Goal: Information Seeking & Learning: Learn about a topic

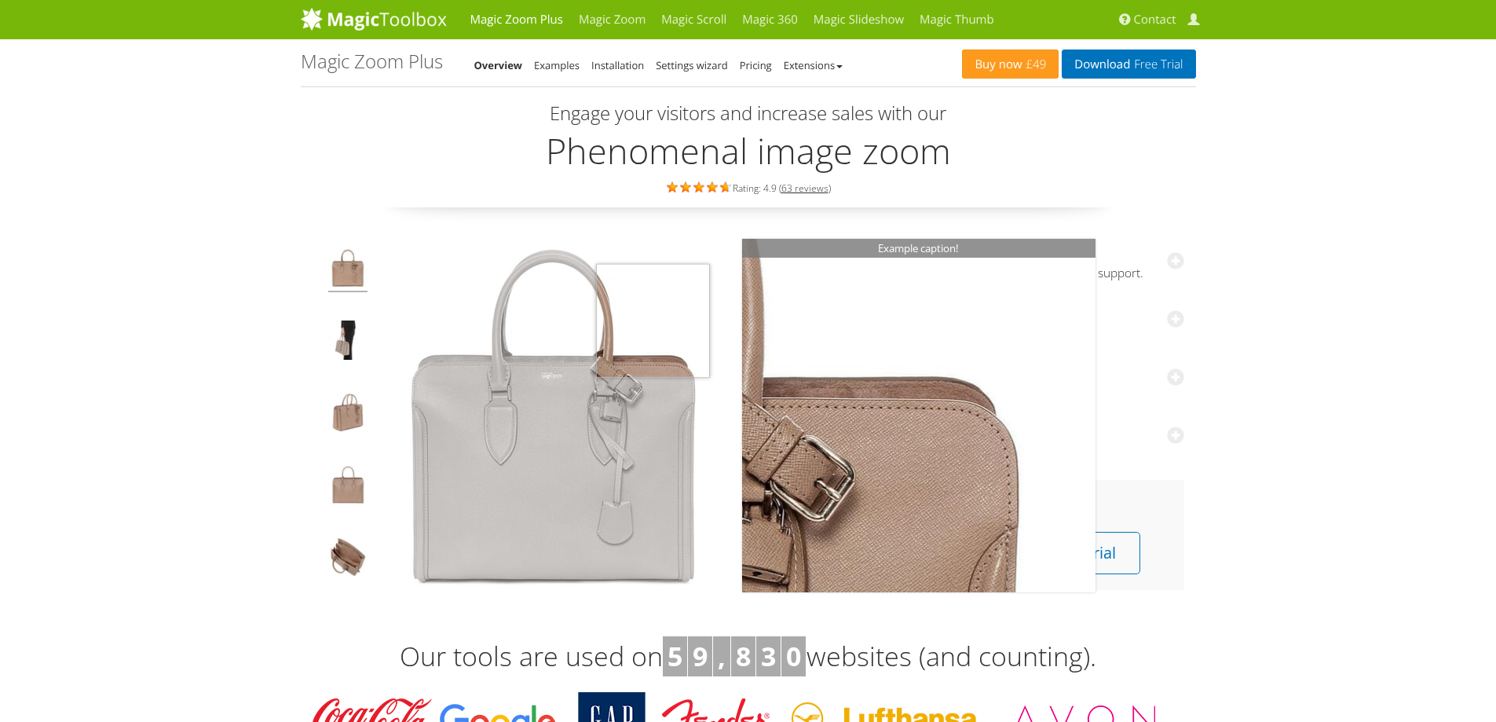
drag, startPoint x: 618, startPoint y: 368, endPoint x: 364, endPoint y: 291, distance: 266.1
click at [421, 287] on img at bounding box center [553, 415] width 353 height 353
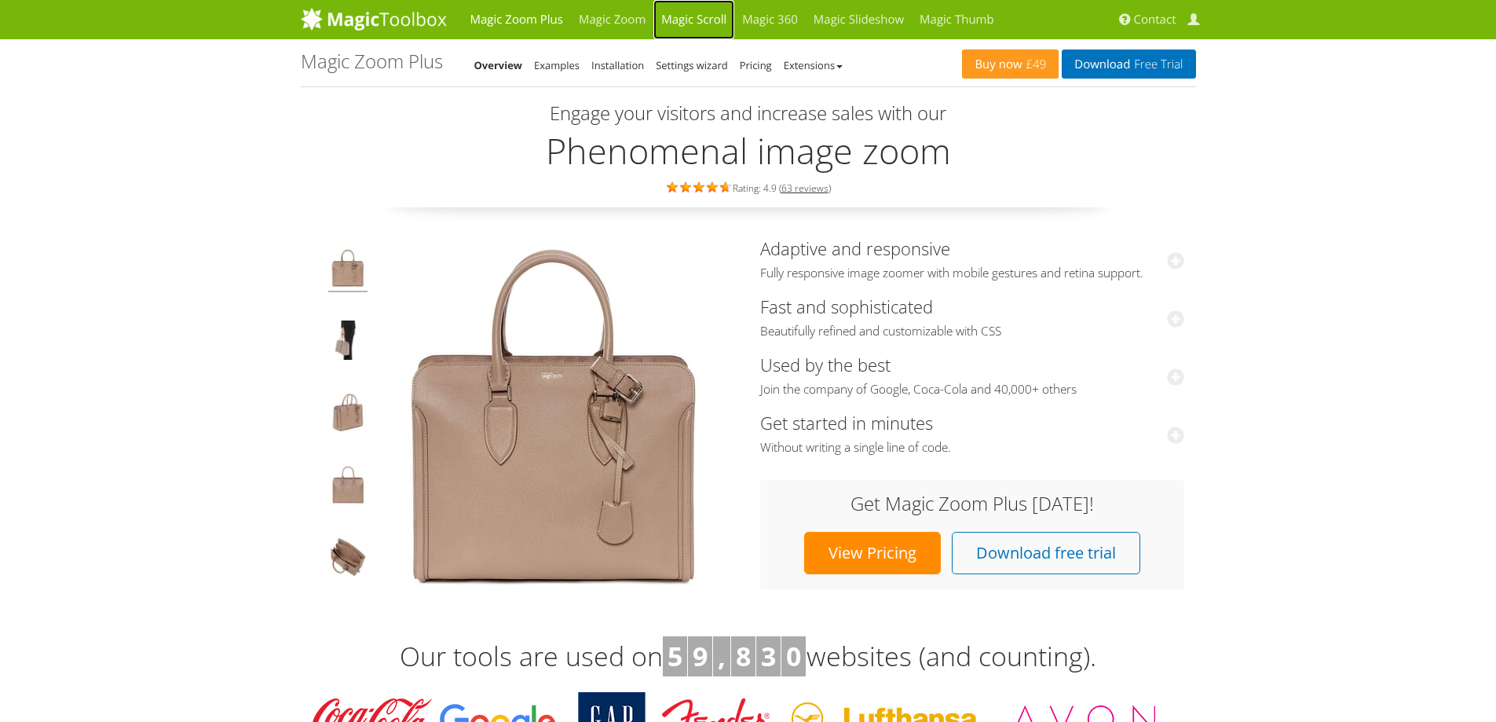
click at [717, 17] on link "Magic Scroll" at bounding box center [694, 19] width 81 height 39
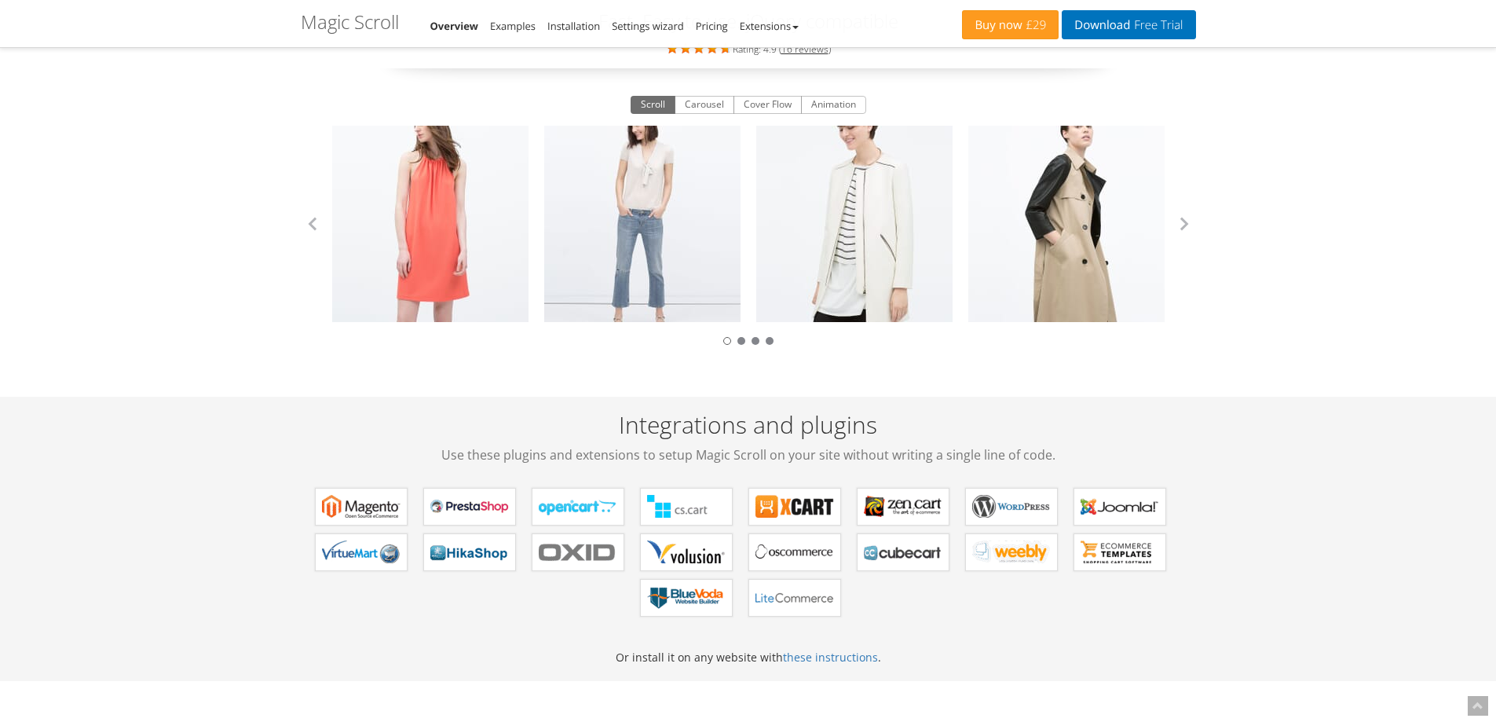
scroll to position [157, 0]
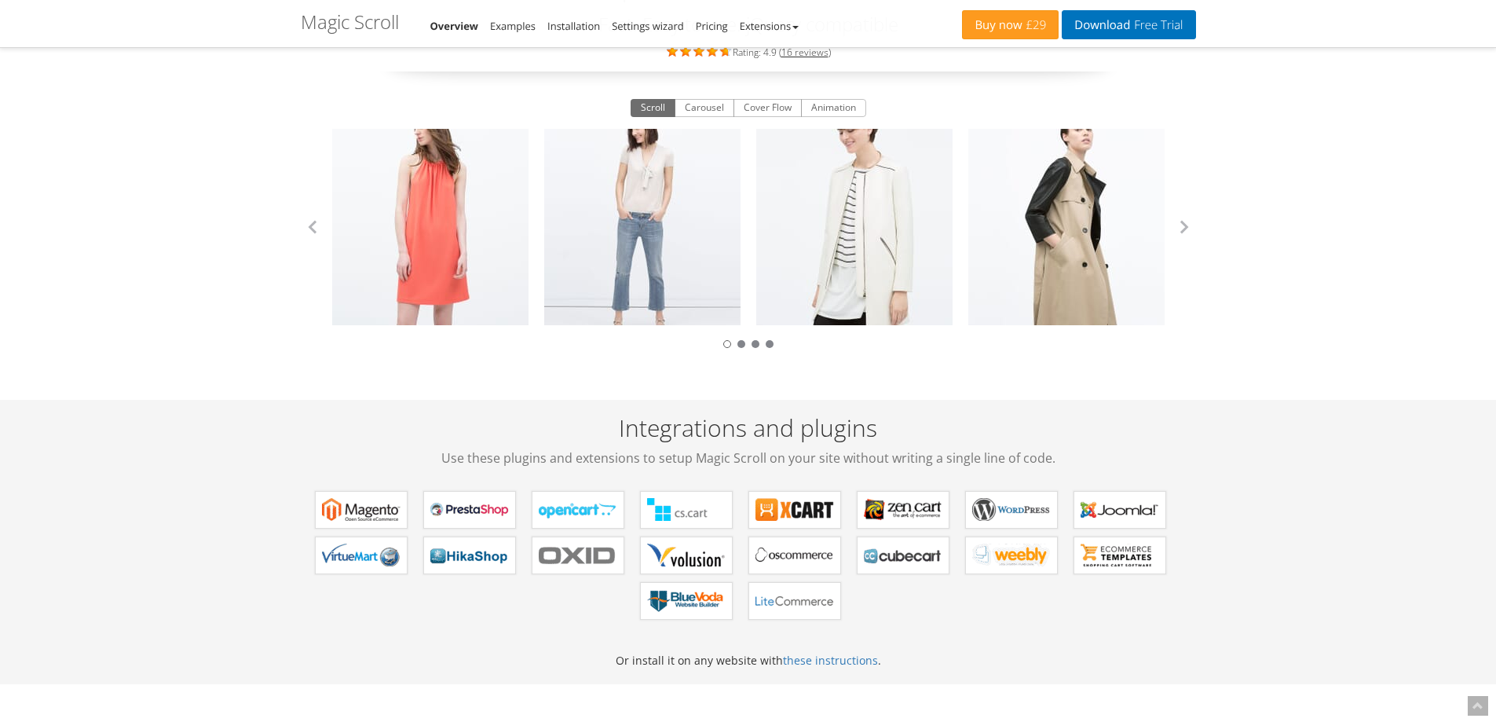
click at [748, 350] on div at bounding box center [749, 342] width 896 height 18
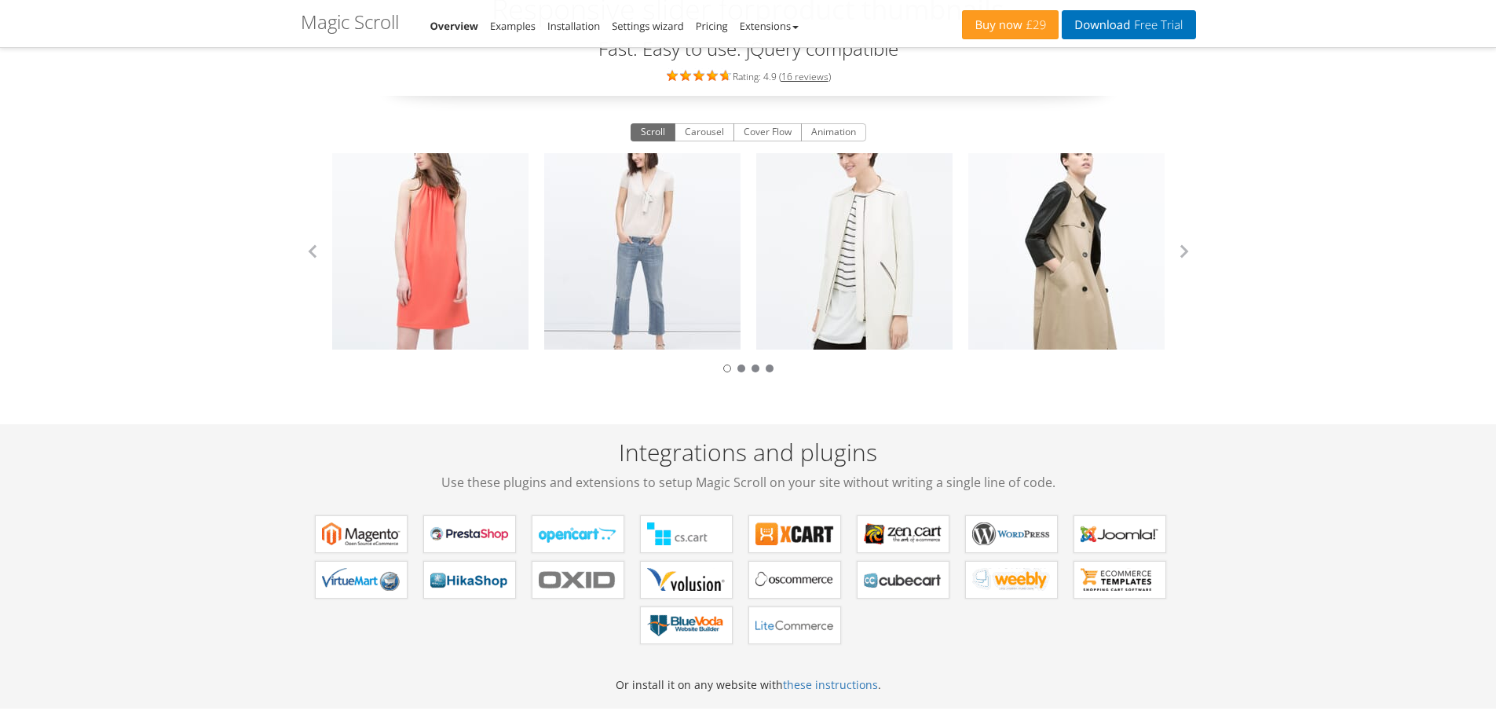
scroll to position [0, 0]
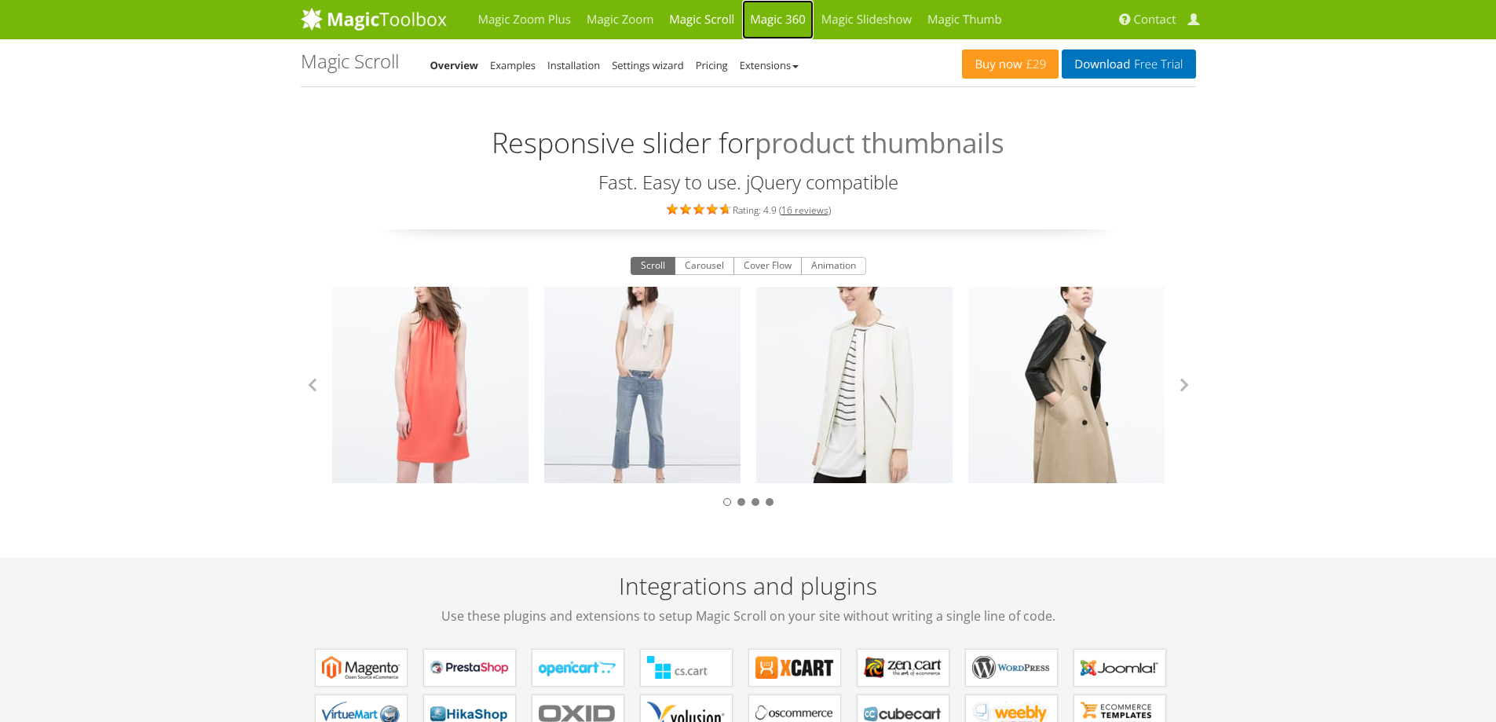
click at [775, 15] on link "Magic 360" at bounding box center [777, 19] width 71 height 39
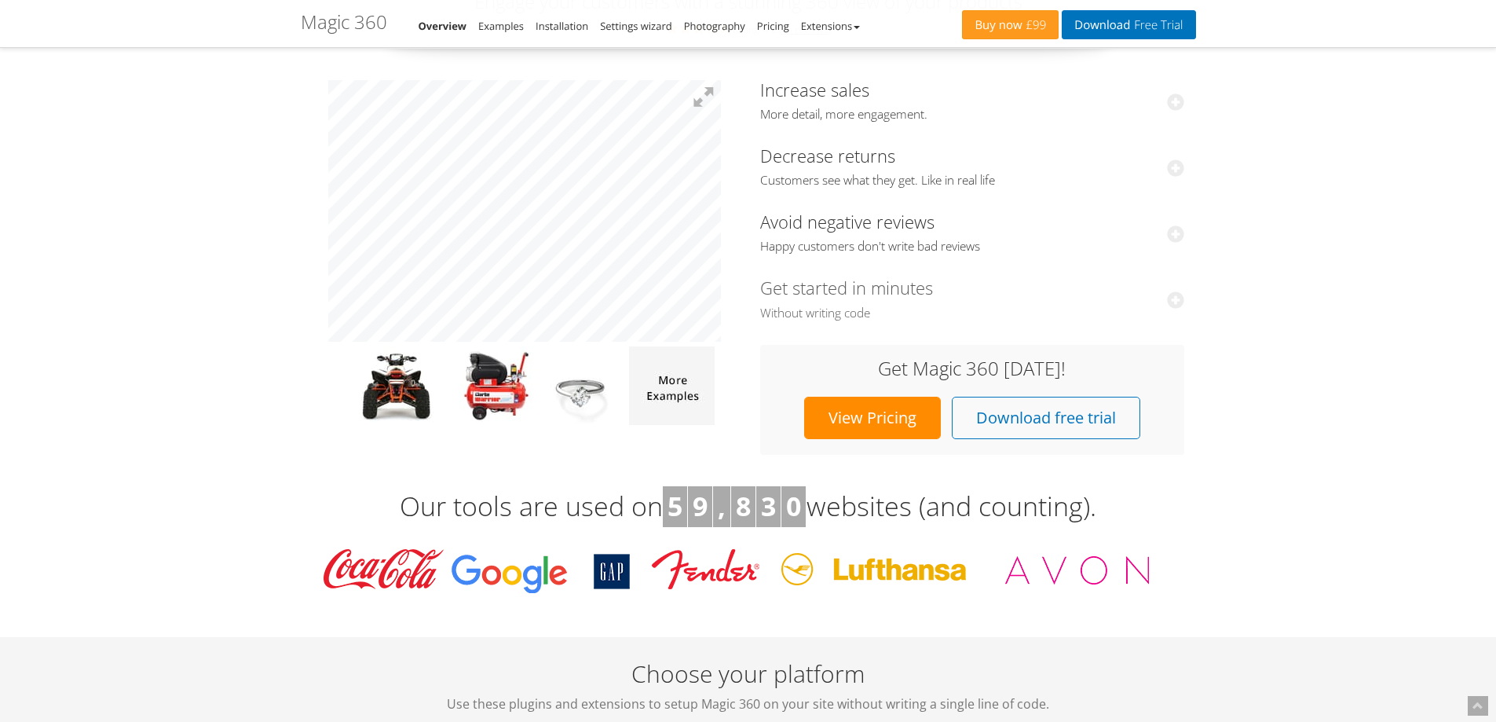
scroll to position [157, 0]
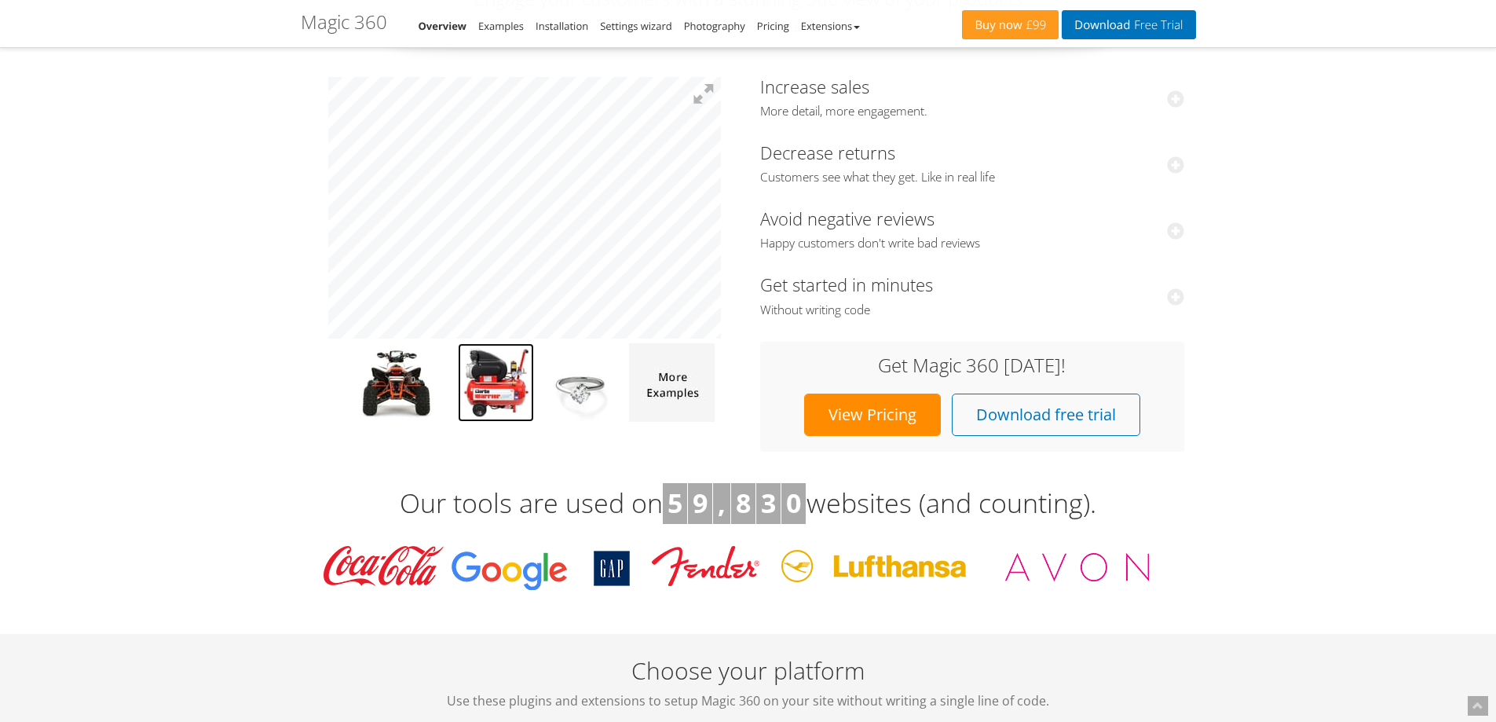
click at [520, 386] on img at bounding box center [496, 382] width 76 height 79
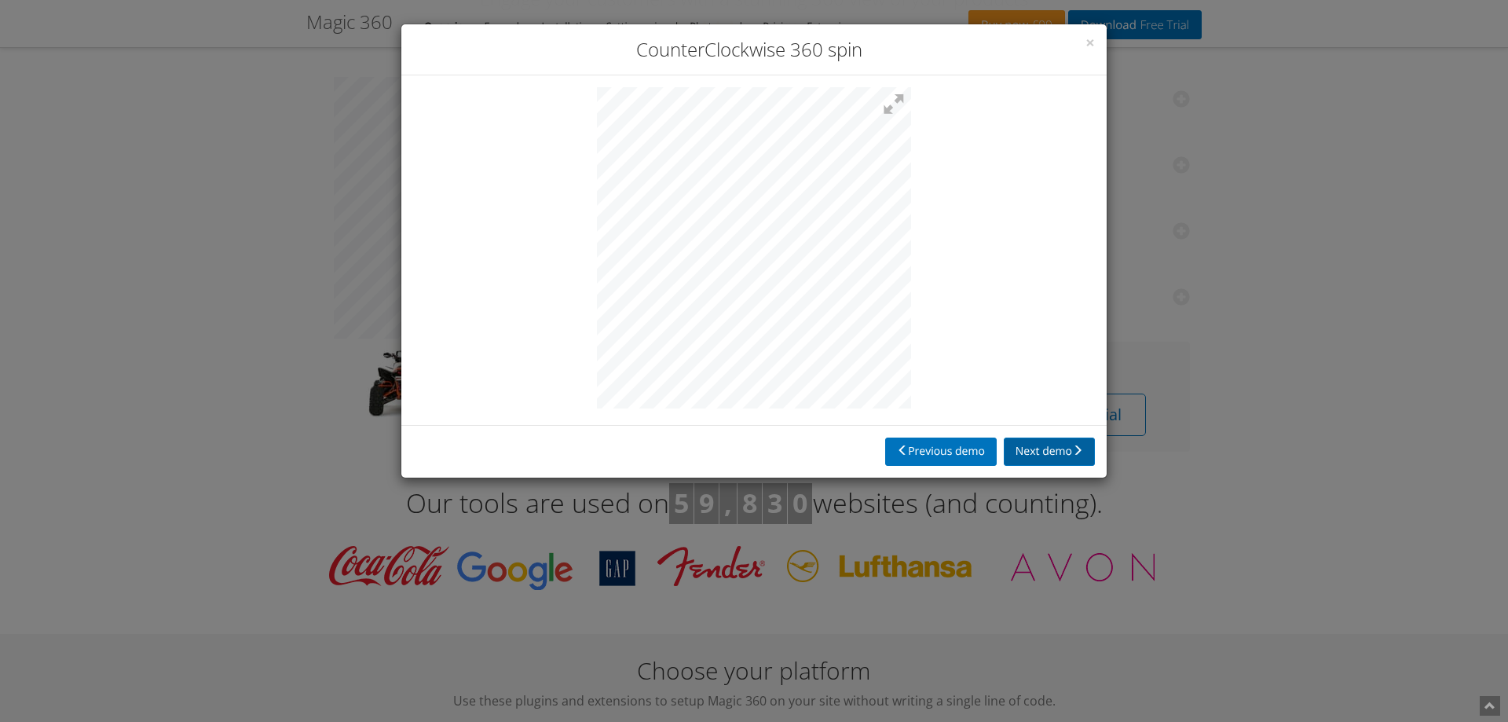
click at [1071, 449] on button "Next demo" at bounding box center [1049, 452] width 91 height 28
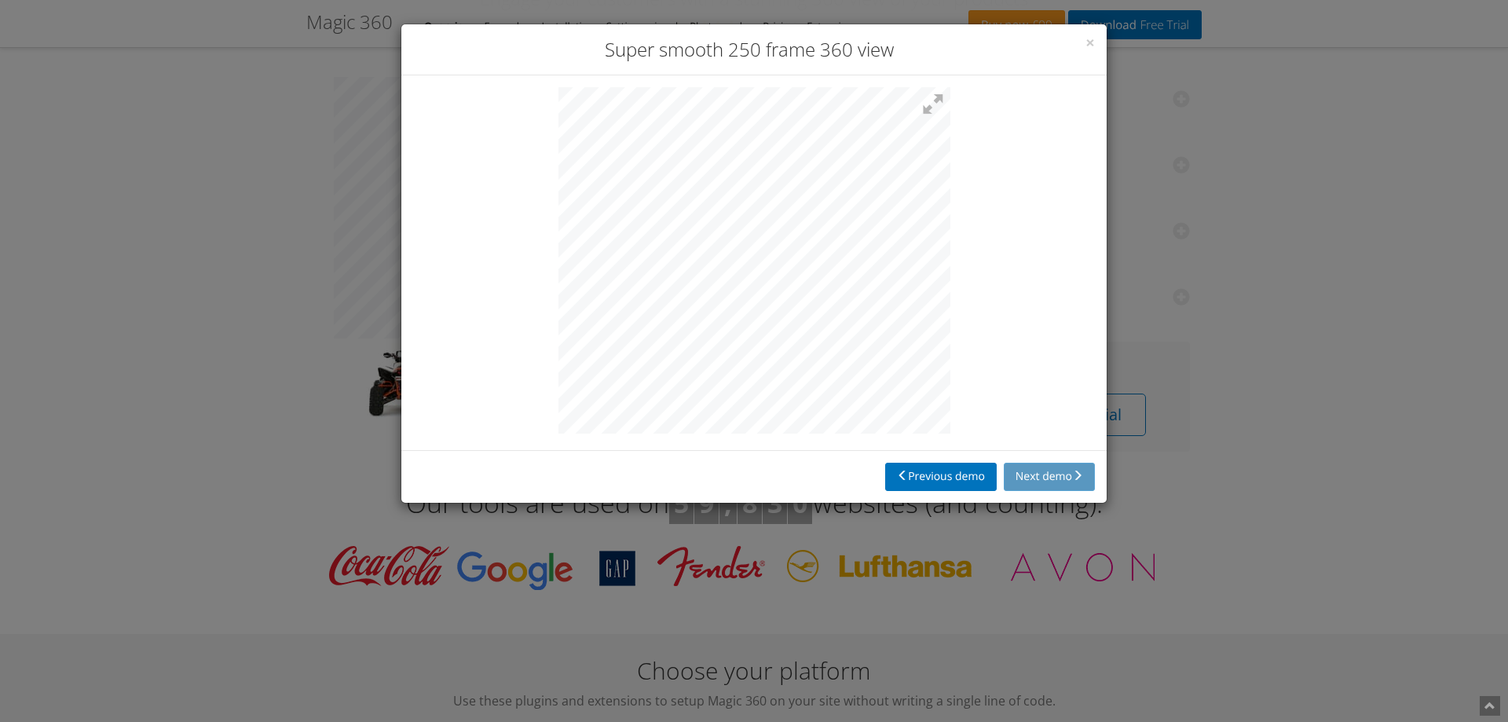
click at [1036, 479] on div "Previous demo Next demo" at bounding box center [753, 476] width 705 height 53
click at [925, 483] on button "Previous demo" at bounding box center [941, 477] width 112 height 28
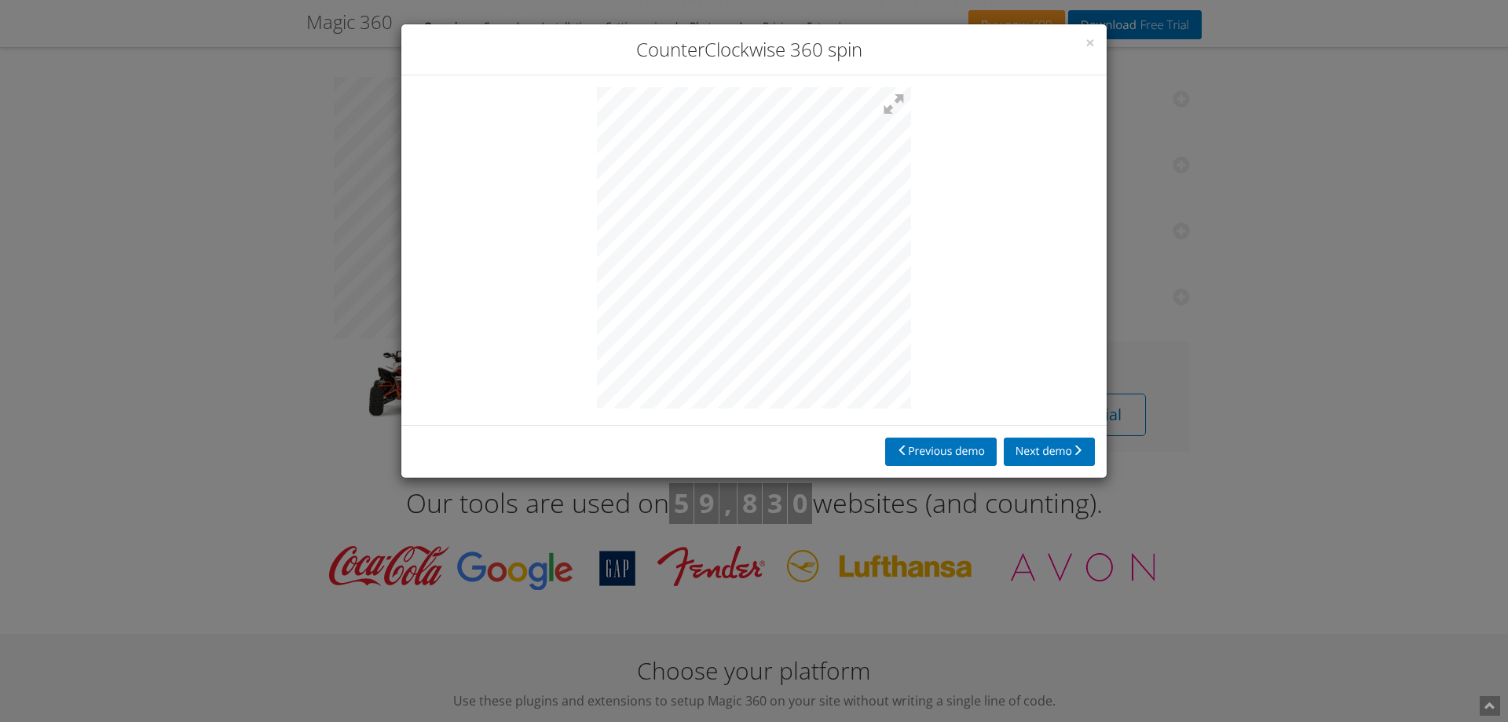
click at [1465, 240] on div "× CounterClockwise 360 spin Previous demo Next demo" at bounding box center [754, 361] width 1508 height 722
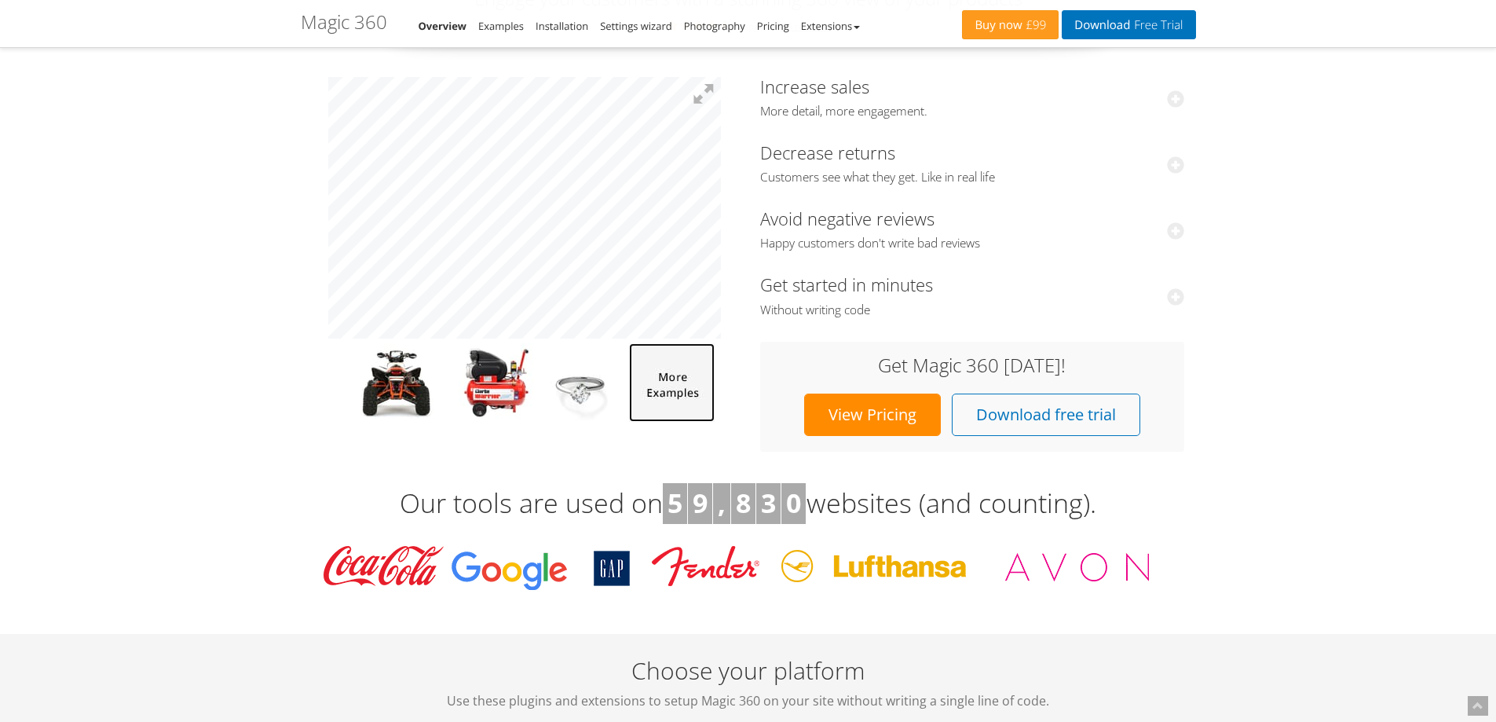
click at [678, 387] on img at bounding box center [672, 382] width 86 height 79
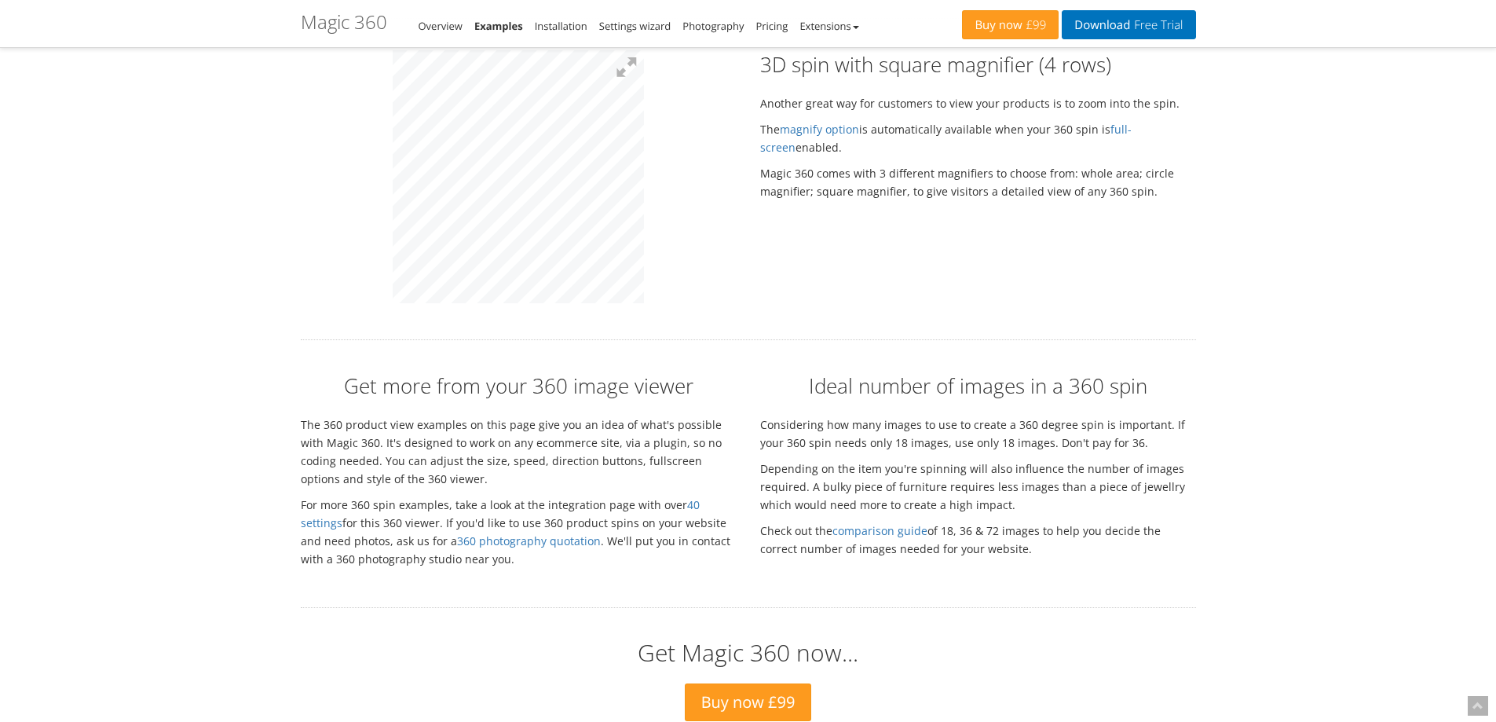
scroll to position [3142, 0]
